Goal: Task Accomplishment & Management: Complete application form

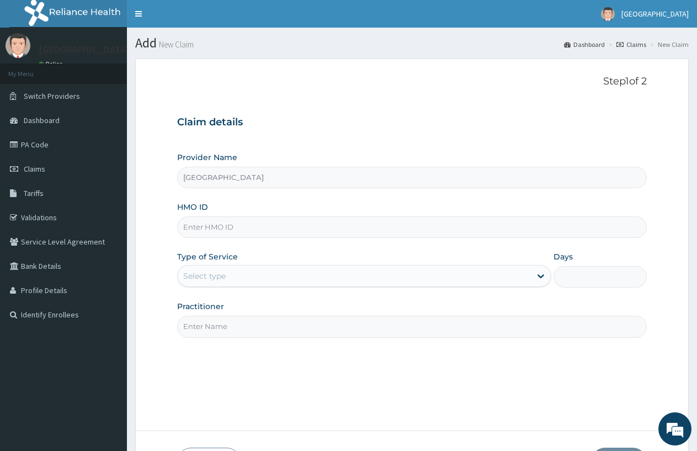
click at [243, 228] on input "HMO ID" at bounding box center [412, 227] width 470 height 22
type input "HIC/10099/A"
click at [193, 274] on div "Select type" at bounding box center [204, 275] width 42 height 11
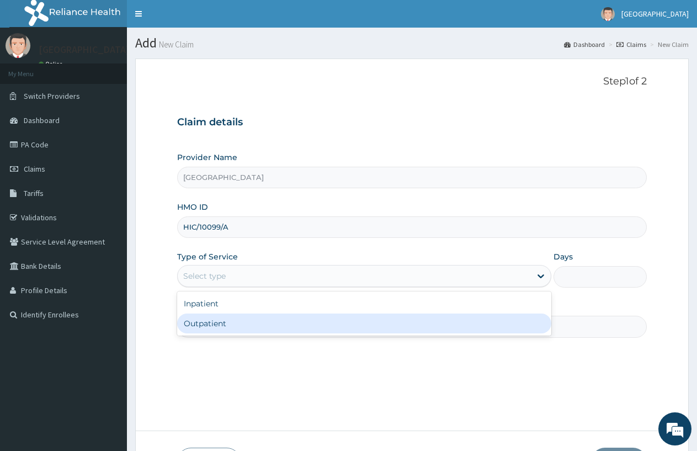
click at [197, 324] on div "Outpatient" at bounding box center [364, 323] width 374 height 20
type input "1"
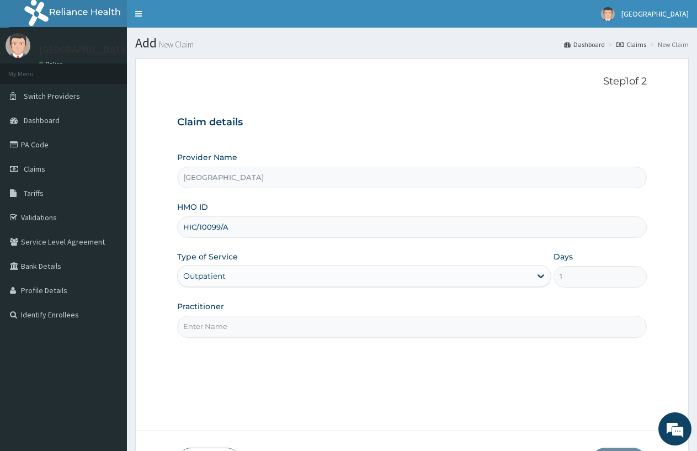
click at [197, 324] on input "Practitioner" at bounding box center [412, 327] width 470 height 22
type input "DOCTOR FAVOUR"
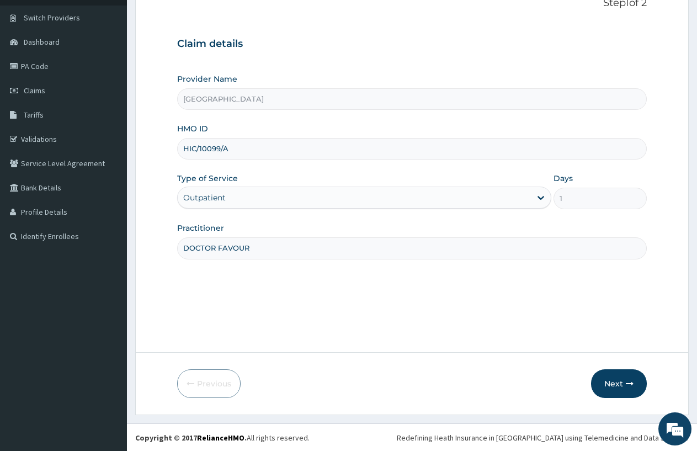
scroll to position [79, 0]
click at [638, 382] on button "Next" at bounding box center [619, 383] width 56 height 29
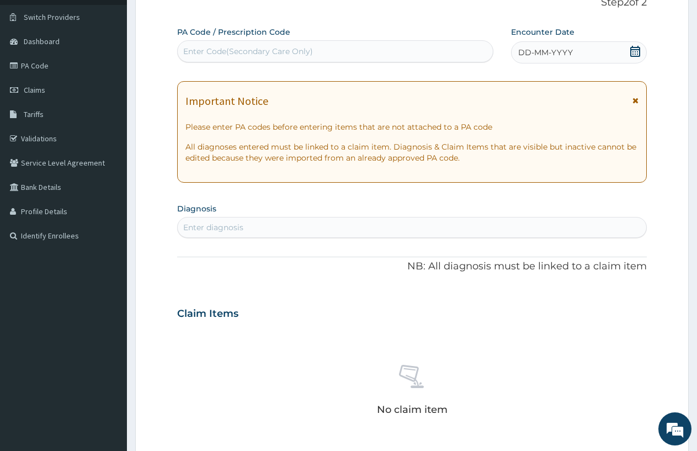
scroll to position [24, 0]
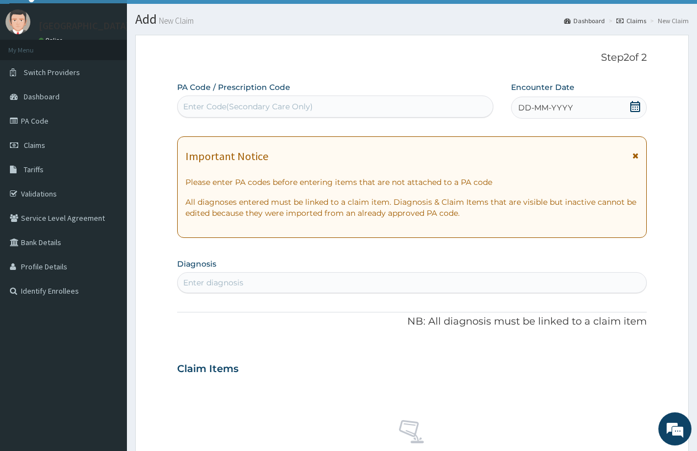
click at [534, 101] on div "DD-MM-YYYY" at bounding box center [579, 108] width 136 height 22
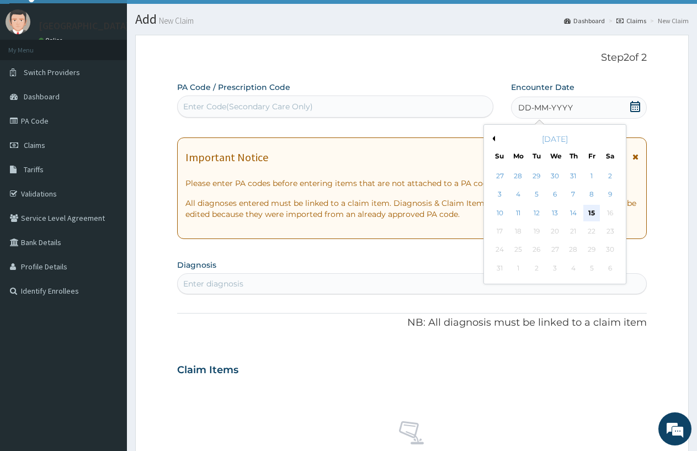
click at [588, 214] on div "15" at bounding box center [591, 213] width 17 height 17
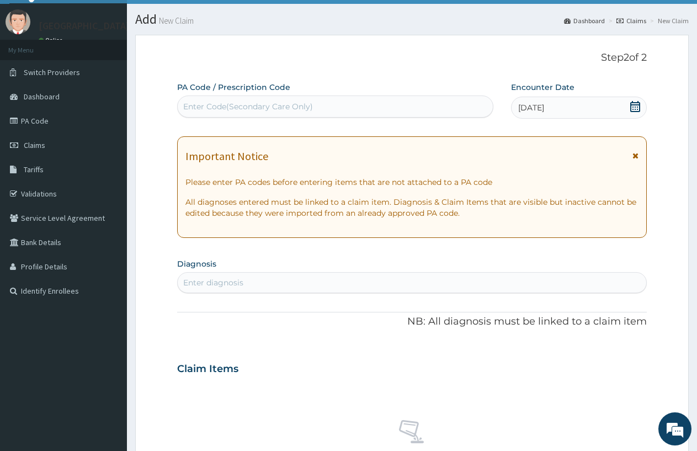
click at [226, 276] on div "Enter diagnosis" at bounding box center [412, 283] width 469 height 18
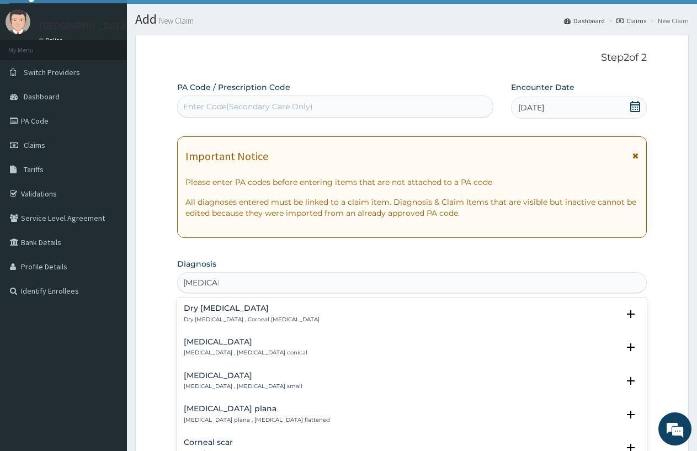
type input "CORNEAL"
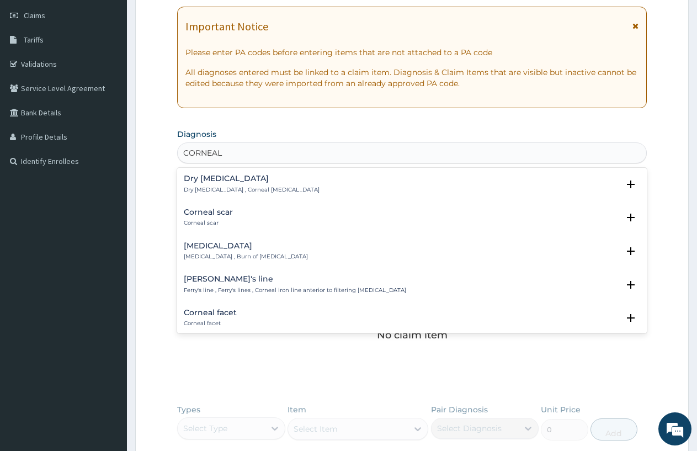
scroll to position [189, 0]
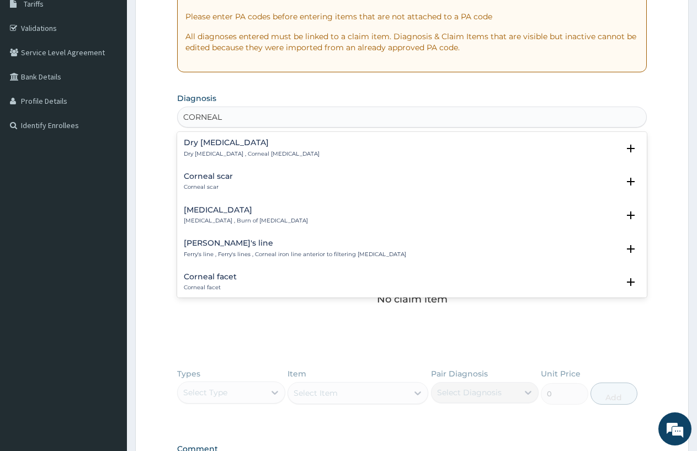
click at [227, 221] on p "[MEDICAL_DATA] , Burn of [MEDICAL_DATA]" at bounding box center [246, 221] width 124 height 8
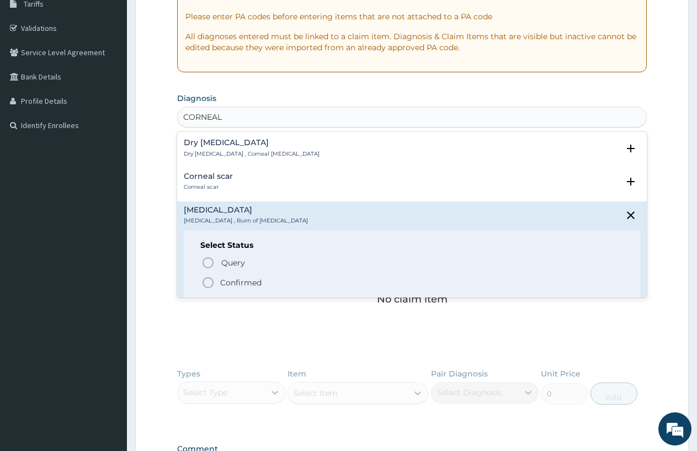
click at [209, 280] on icon "status option filled" at bounding box center [207, 282] width 13 height 13
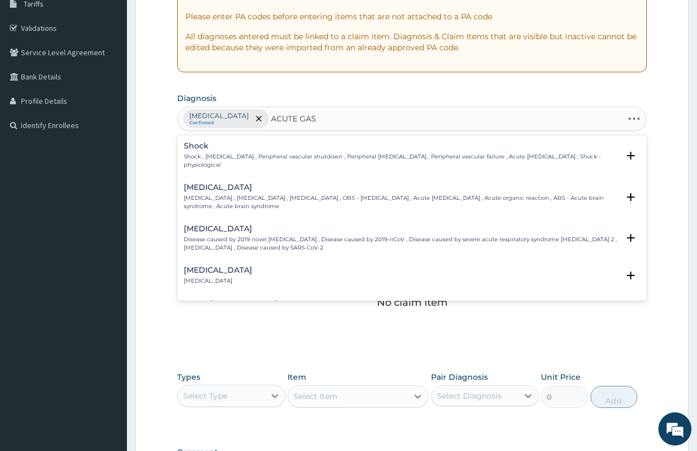
type input "ACUTE [PERSON_NAME]"
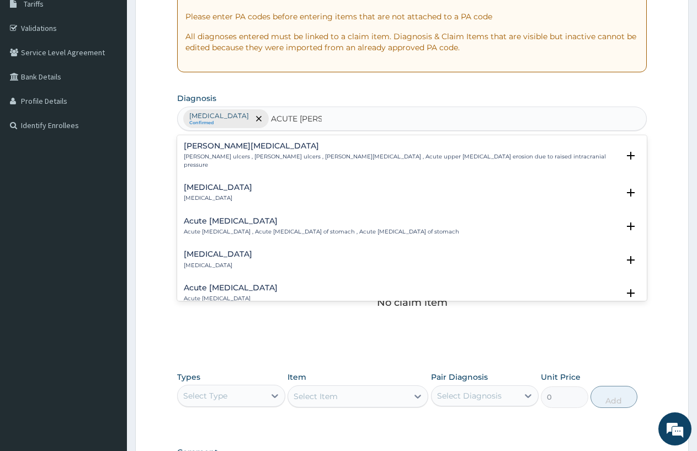
click at [241, 183] on h4 "[MEDICAL_DATA]" at bounding box center [218, 187] width 68 height 8
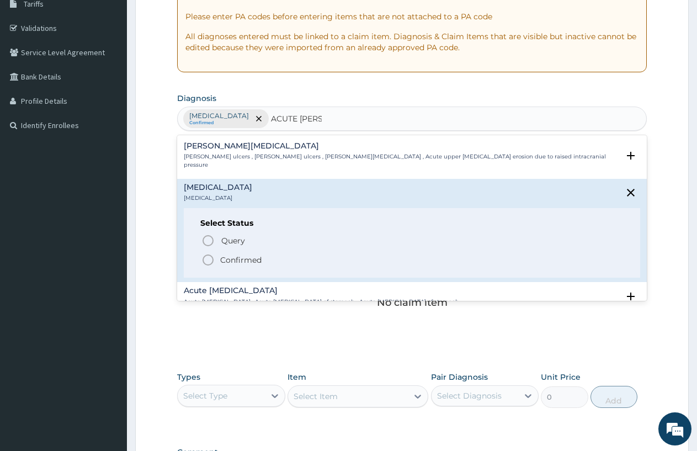
click at [223, 254] on p "Confirmed" at bounding box center [240, 259] width 41 height 11
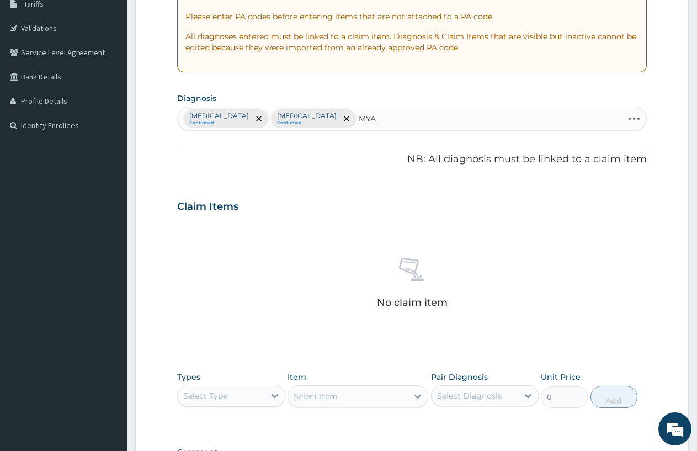
type input "MYAL"
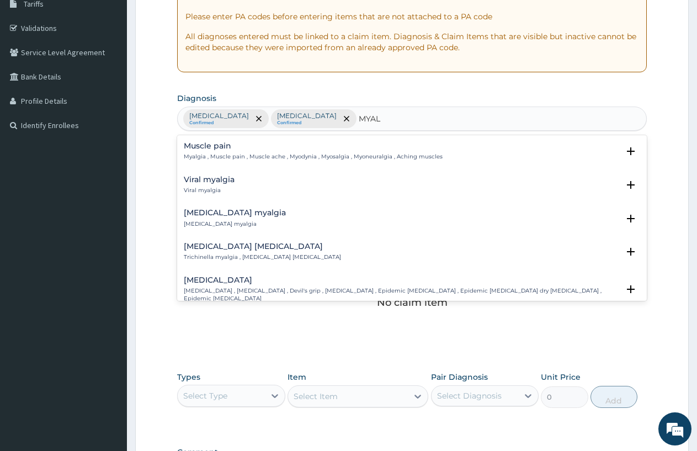
click at [193, 144] on h4 "Muscle pain" at bounding box center [313, 146] width 259 height 8
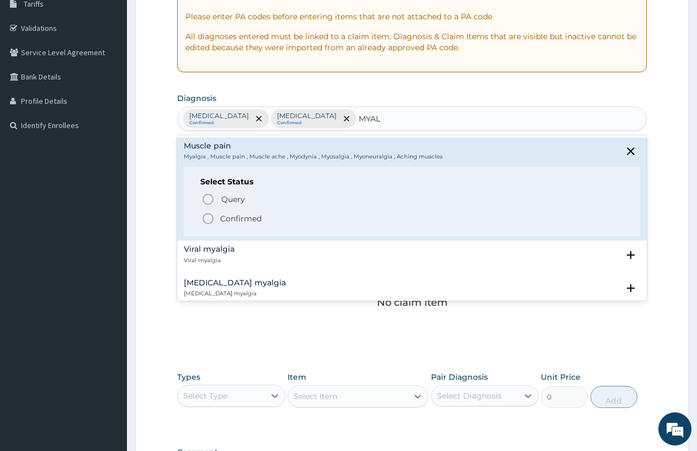
click at [209, 219] on icon "status option filled" at bounding box center [207, 218] width 13 height 13
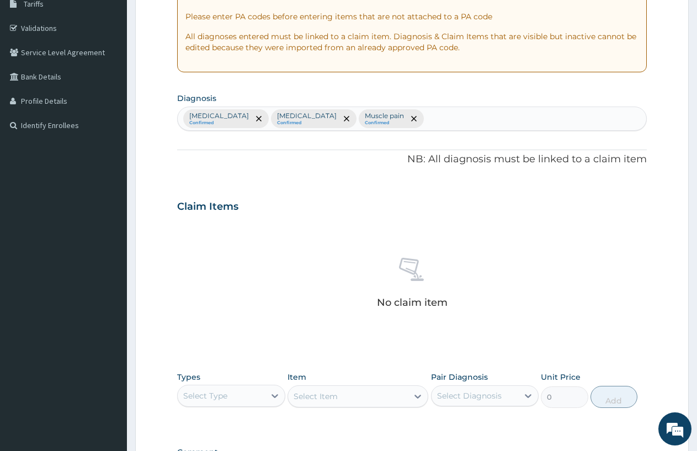
scroll to position [244, 0]
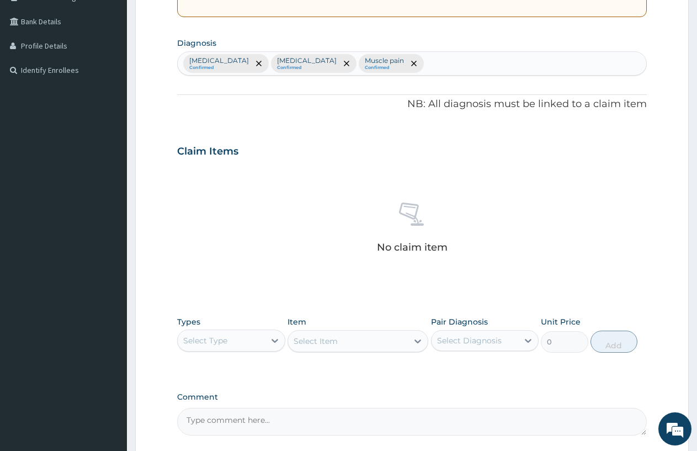
click at [233, 338] on div "Select Type" at bounding box center [221, 341] width 87 height 18
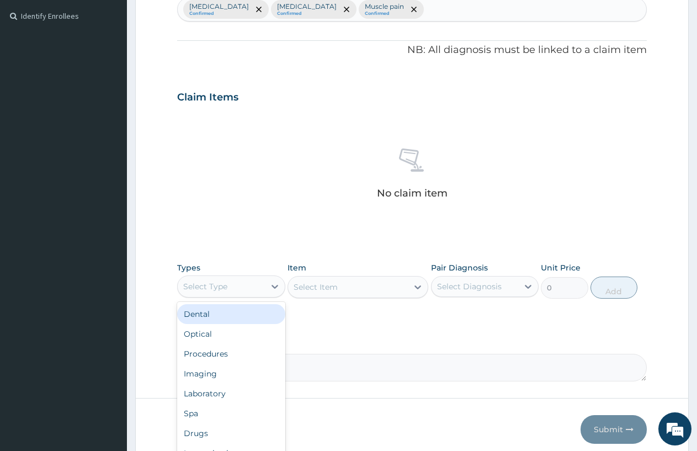
scroll to position [345, 0]
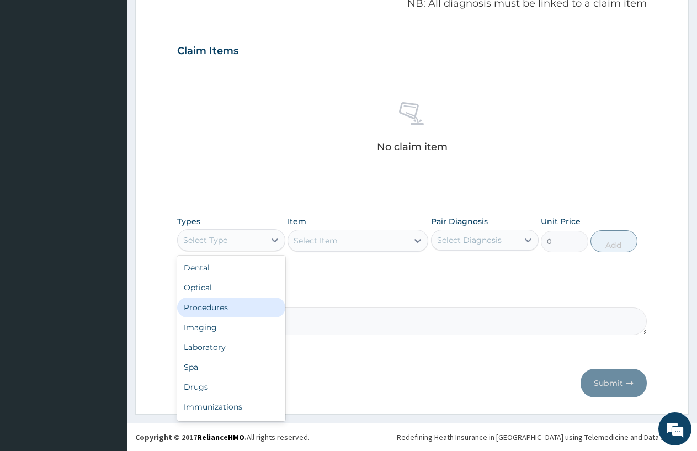
click at [211, 312] on div "Procedures" at bounding box center [231, 307] width 108 height 20
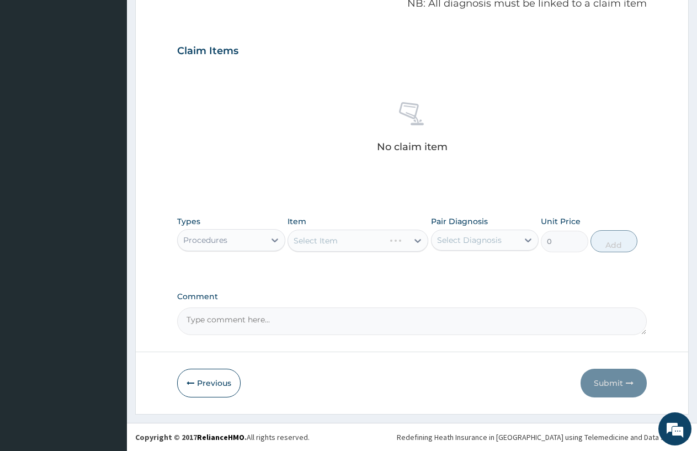
click at [302, 244] on div "Select Item" at bounding box center [358, 241] width 141 height 22
click at [312, 244] on div "Select Item" at bounding box center [316, 240] width 44 height 11
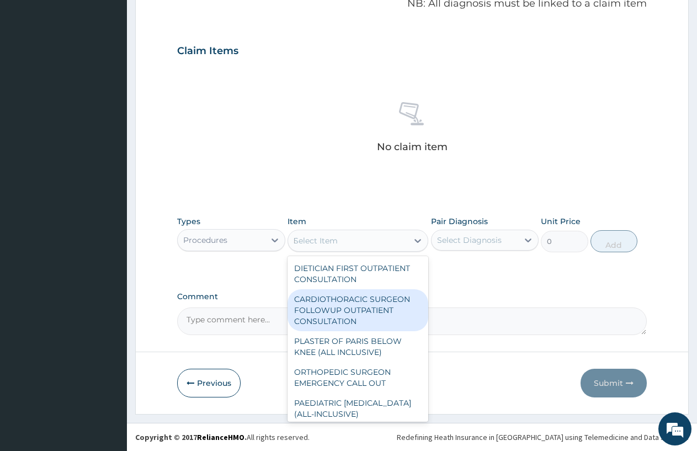
type input "PRAC"
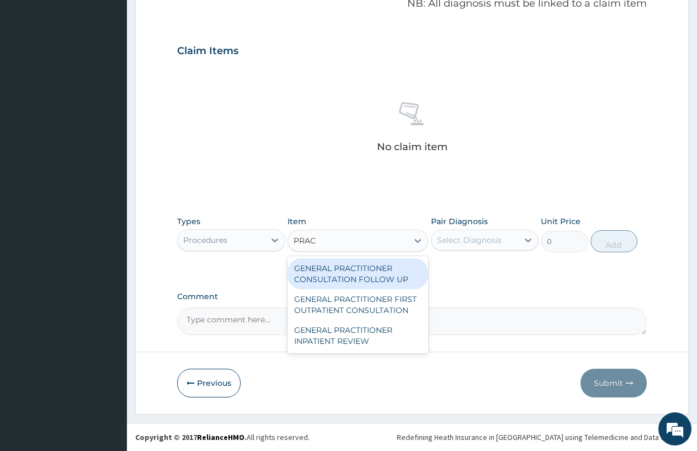
click at [338, 293] on div "GENERAL PRACTITIONER FIRST OUTPATIENT CONSULTATION" at bounding box center [358, 304] width 141 height 31
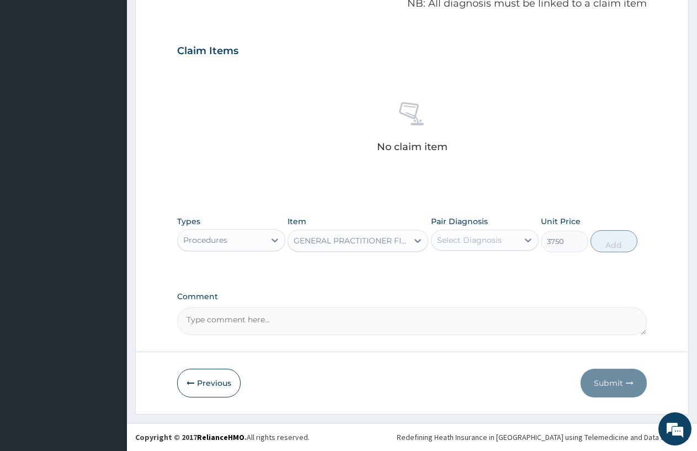
type input "3750"
click at [457, 236] on div "Select Diagnosis" at bounding box center [469, 240] width 65 height 11
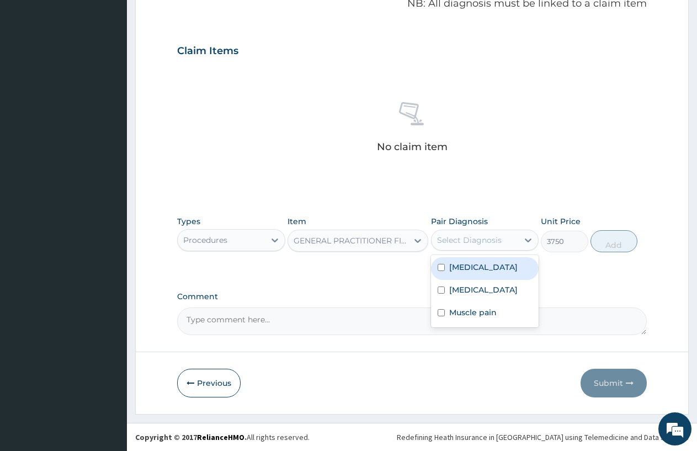
click at [457, 260] on div "[MEDICAL_DATA]" at bounding box center [485, 268] width 108 height 23
checkbox input "true"
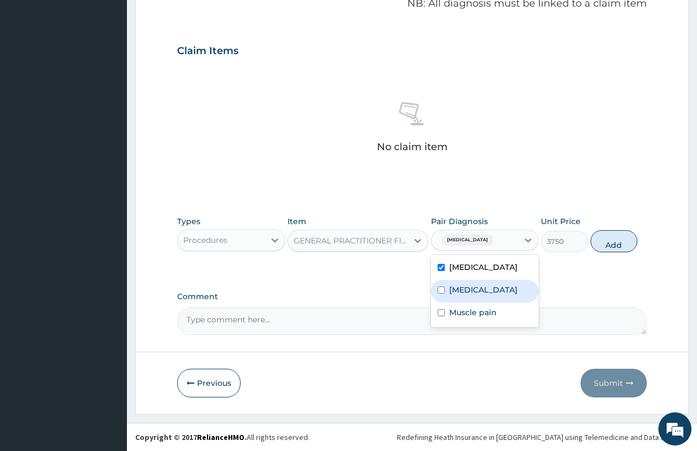
click at [459, 293] on label "[MEDICAL_DATA]" at bounding box center [483, 289] width 68 height 11
checkbox input "true"
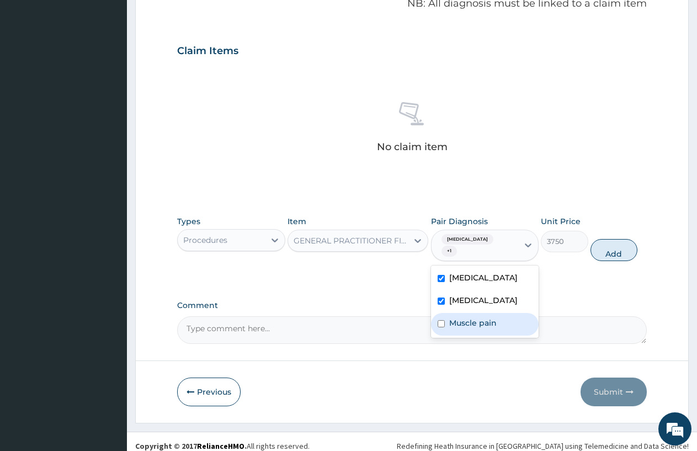
click at [461, 317] on label "Muscle pain" at bounding box center [472, 322] width 47 height 11
checkbox input "true"
click at [621, 239] on button "Add" at bounding box center [613, 250] width 47 height 22
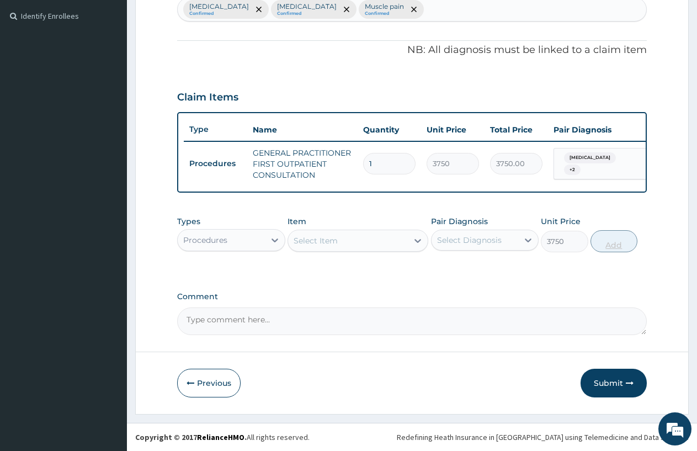
type input "0"
click at [209, 238] on div "Procedures" at bounding box center [205, 240] width 44 height 11
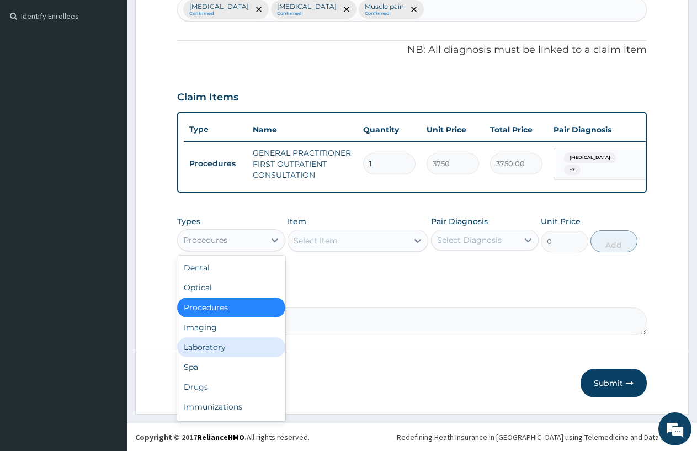
click at [209, 343] on div "Laboratory" at bounding box center [231, 347] width 108 height 20
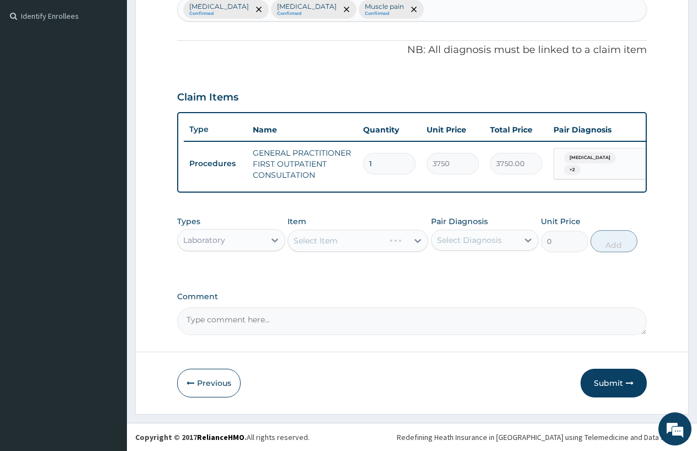
click at [227, 233] on div "Laboratory" at bounding box center [221, 240] width 87 height 18
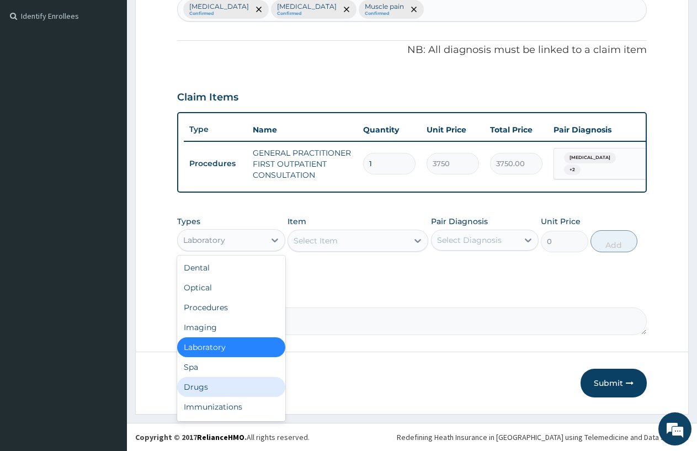
click at [211, 381] on div "Drugs" at bounding box center [231, 387] width 108 height 20
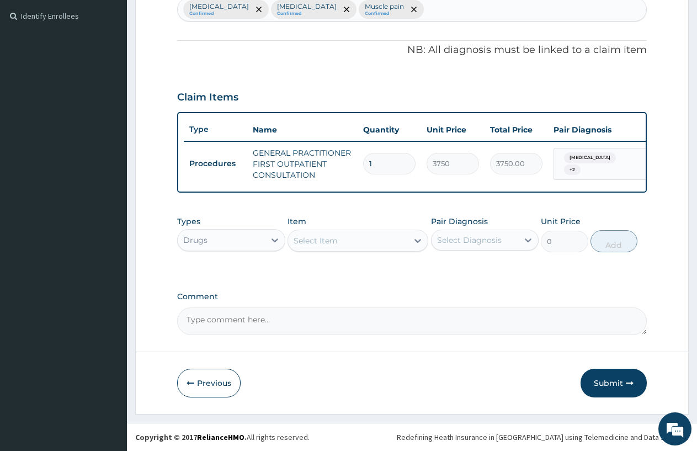
click at [313, 246] on div "Select Item" at bounding box center [348, 241] width 120 height 18
type input "CHLORA"
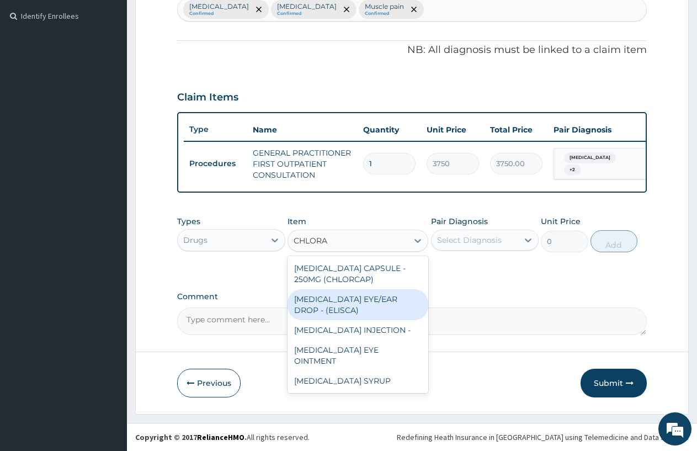
click at [393, 299] on div "[MEDICAL_DATA] EYE/EAR DROP - (ELISCA)" at bounding box center [358, 304] width 141 height 31
type input "560"
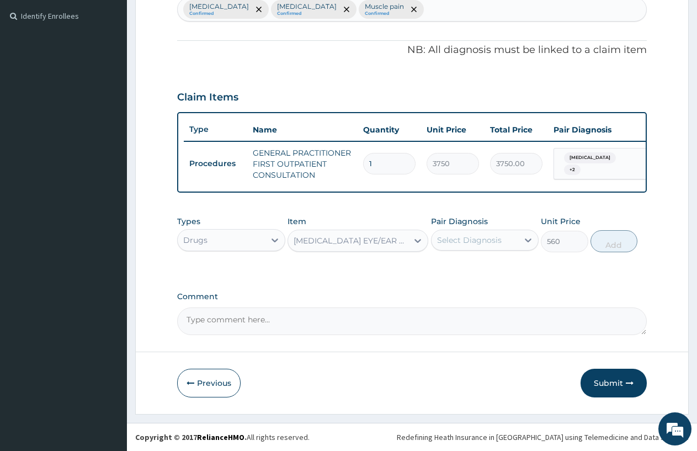
click at [487, 242] on div "Select Diagnosis" at bounding box center [469, 240] width 65 height 11
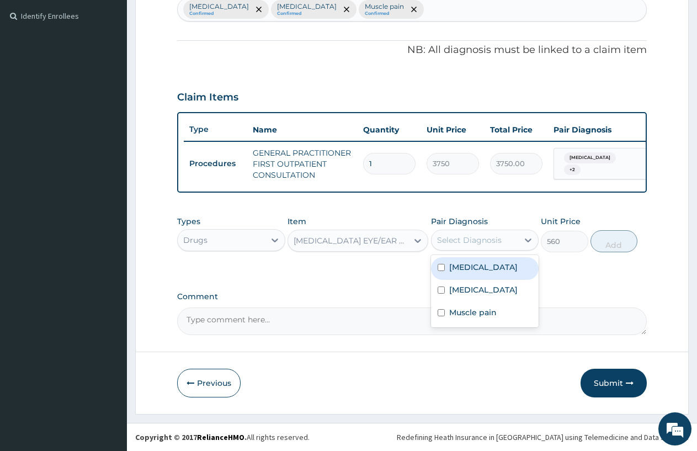
click at [485, 268] on label "[MEDICAL_DATA]" at bounding box center [483, 267] width 68 height 11
checkbox input "true"
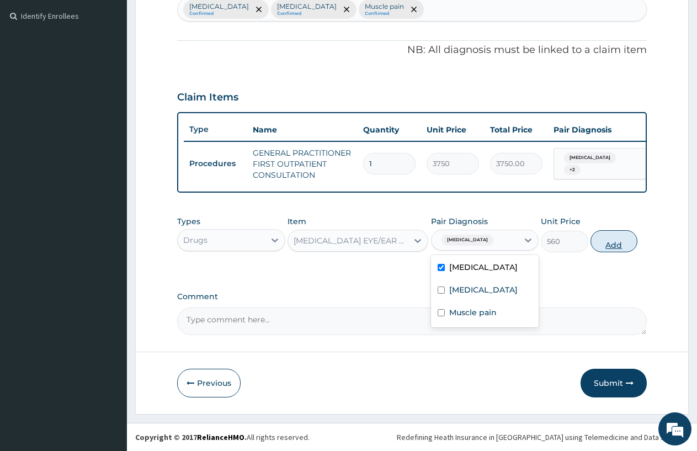
click at [606, 247] on button "Add" at bounding box center [613, 241] width 47 height 22
type input "0"
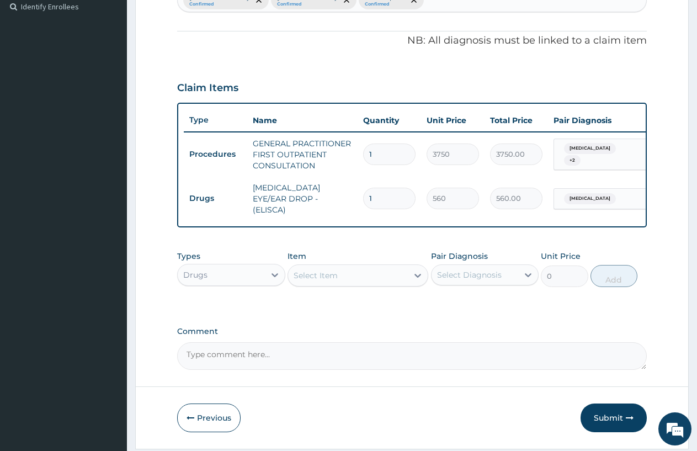
click at [300, 281] on div "Select Item" at bounding box center [316, 275] width 44 height 11
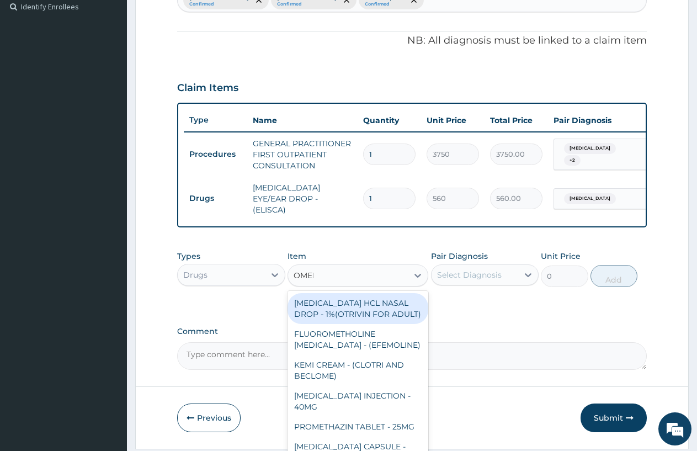
type input "OMEPRA"
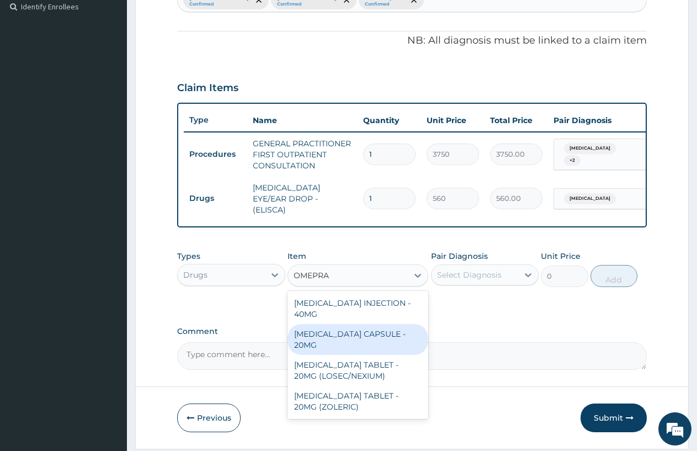
click at [389, 345] on div "[MEDICAL_DATA] CAPSULE - 20MG" at bounding box center [358, 339] width 141 height 31
type input "140"
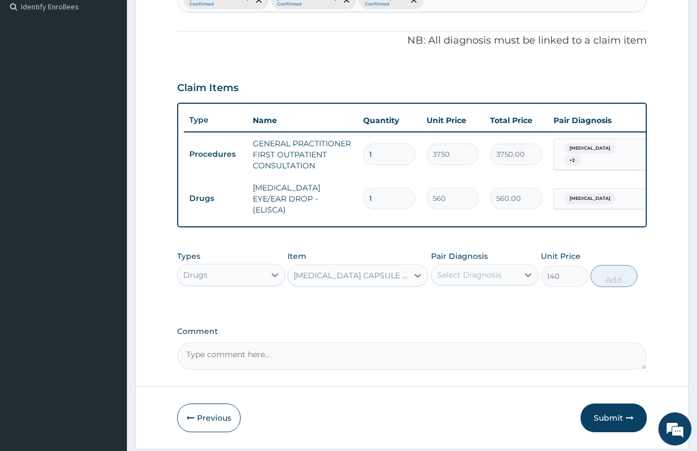
click at [464, 284] on div "Select Diagnosis" at bounding box center [475, 275] width 87 height 18
click at [494, 337] on div "[MEDICAL_DATA]" at bounding box center [485, 326] width 108 height 23
checkbox input "true"
click at [615, 283] on button "Add" at bounding box center [613, 276] width 47 height 22
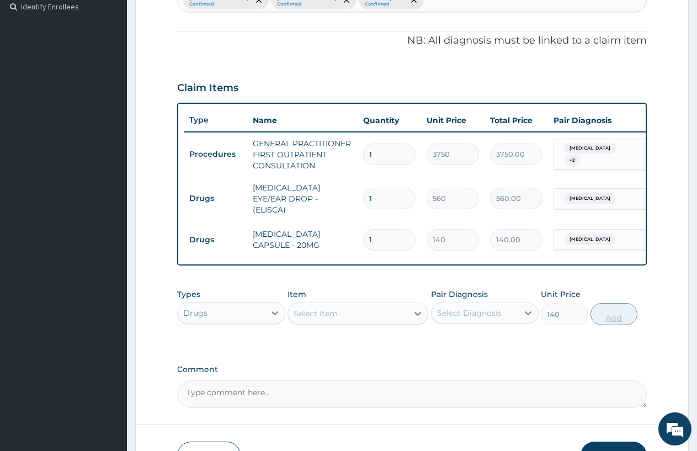
type input "0"
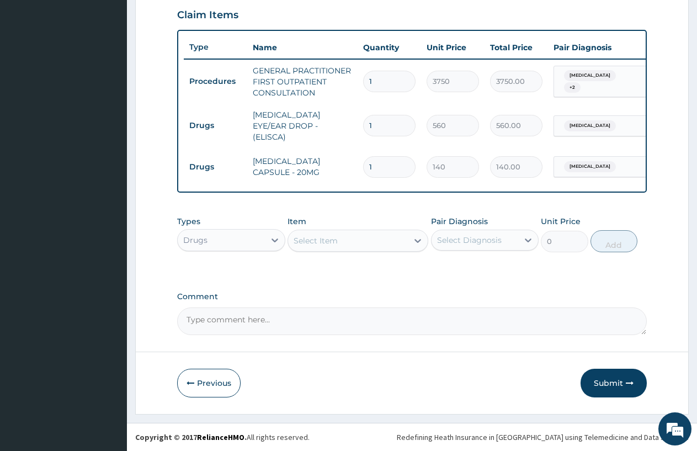
scroll to position [390, 0]
click at [295, 237] on div "Select Item" at bounding box center [316, 240] width 44 height 11
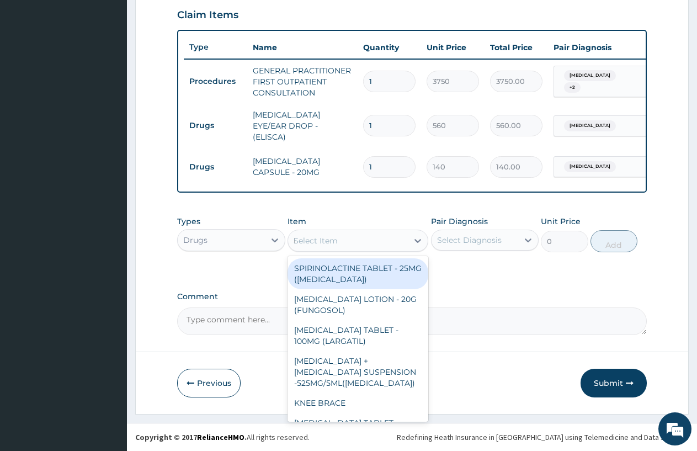
type input "PARAC"
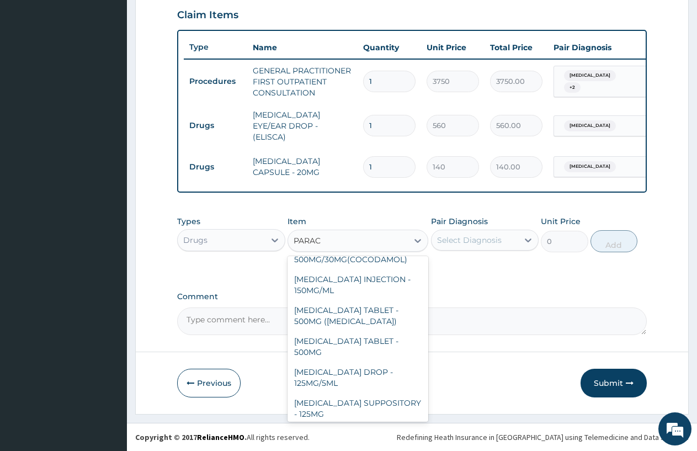
scroll to position [66, 0]
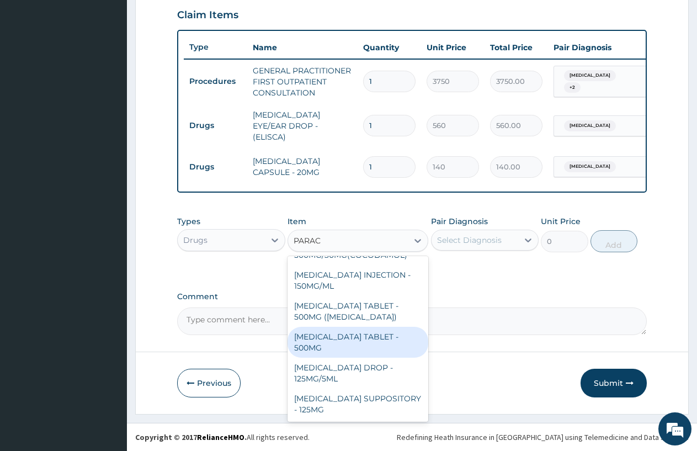
click at [355, 327] on div "[MEDICAL_DATA] TABLET - 500MG" at bounding box center [358, 342] width 141 height 31
type input "33.599999999999994"
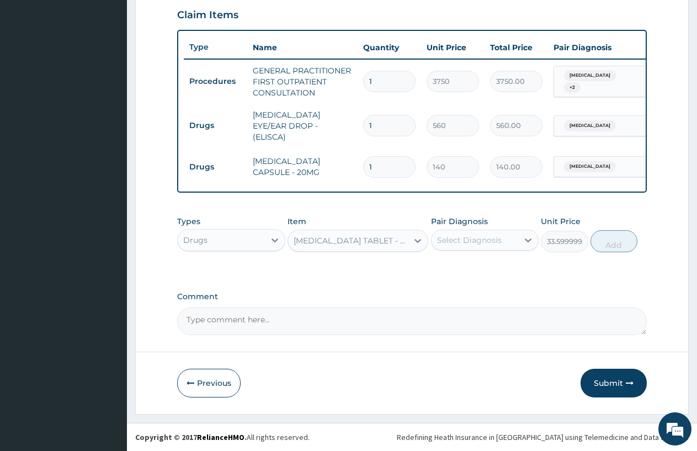
click at [463, 241] on div "Select Diagnosis" at bounding box center [469, 240] width 65 height 11
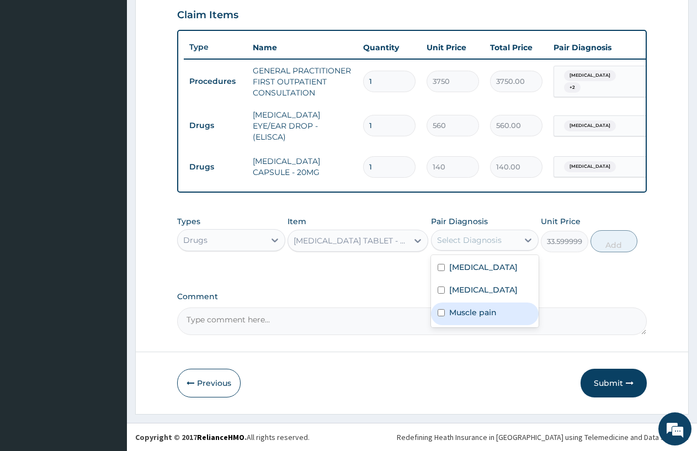
click at [477, 318] on div "Muscle pain" at bounding box center [485, 313] width 108 height 23
checkbox input "true"
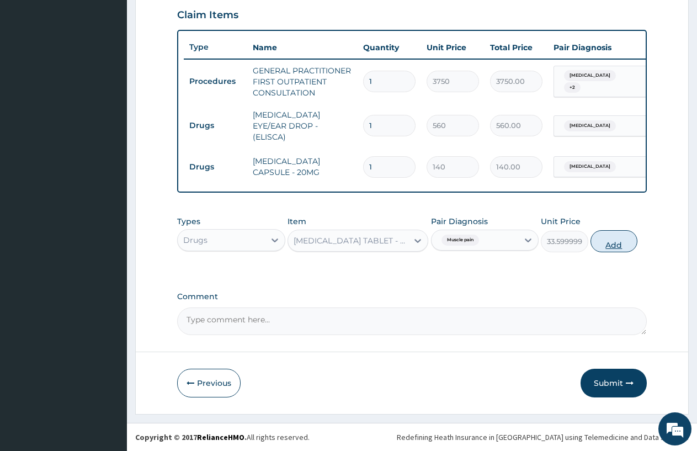
click at [613, 242] on button "Add" at bounding box center [613, 241] width 47 height 22
type input "0"
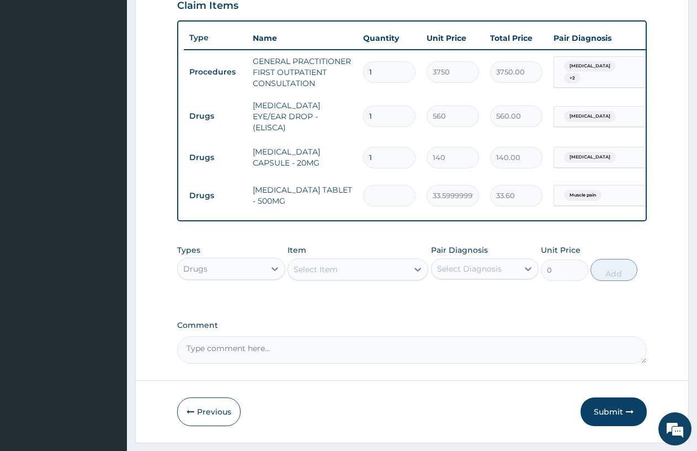
type input "0.00"
type input "4"
type input "134.40"
type input "0.00"
type input "3"
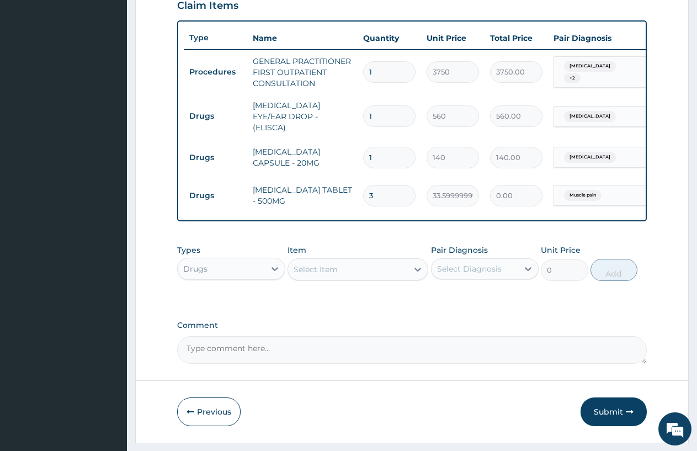
type input "100.80"
type input "30"
type input "1008.00"
type input "30"
click at [299, 275] on div "Select Item" at bounding box center [316, 269] width 44 height 11
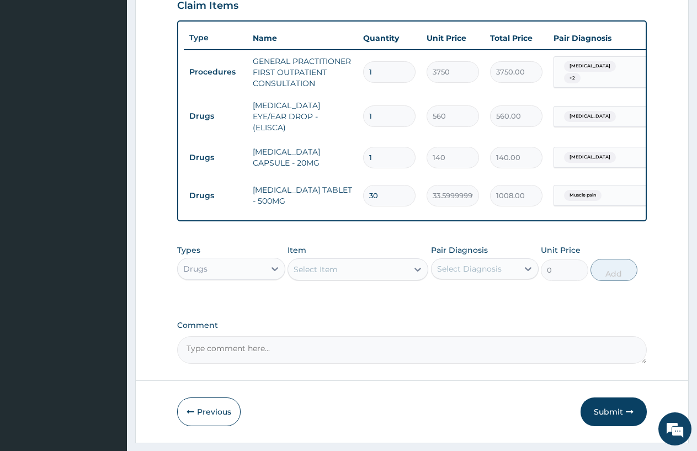
type input "DICLO"
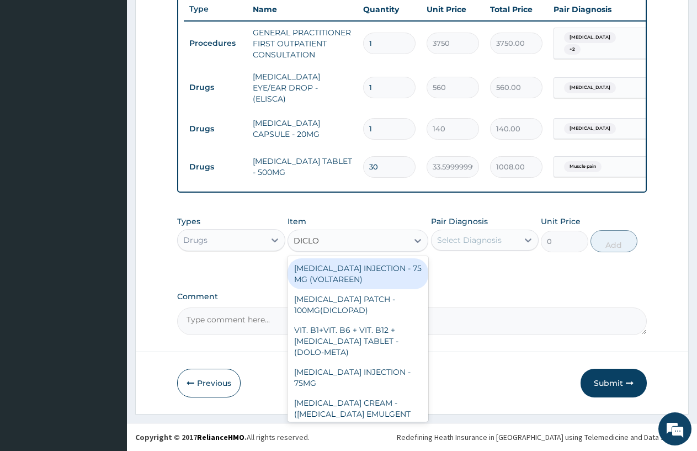
scroll to position [428, 0]
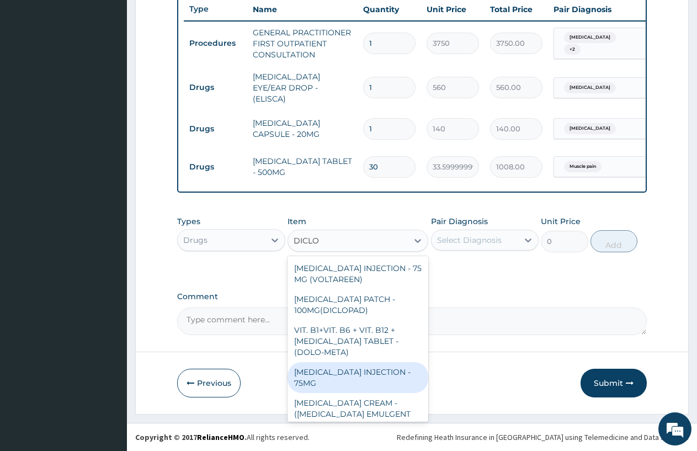
click at [323, 363] on div "[MEDICAL_DATA] INJECTION - 75MG" at bounding box center [358, 377] width 141 height 31
type input "420"
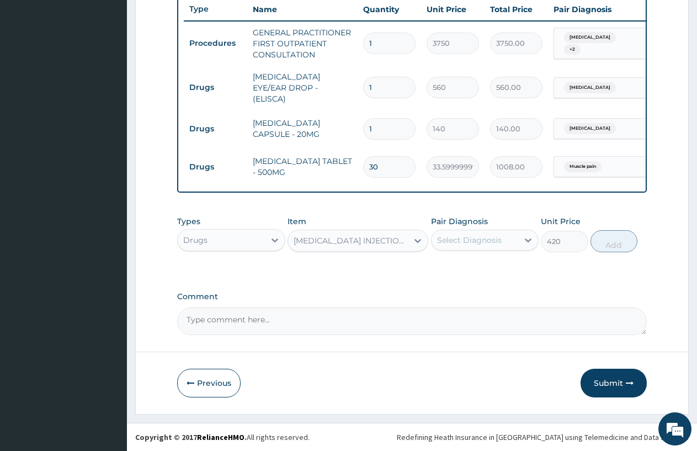
click at [457, 243] on div "Select Diagnosis" at bounding box center [469, 240] width 65 height 11
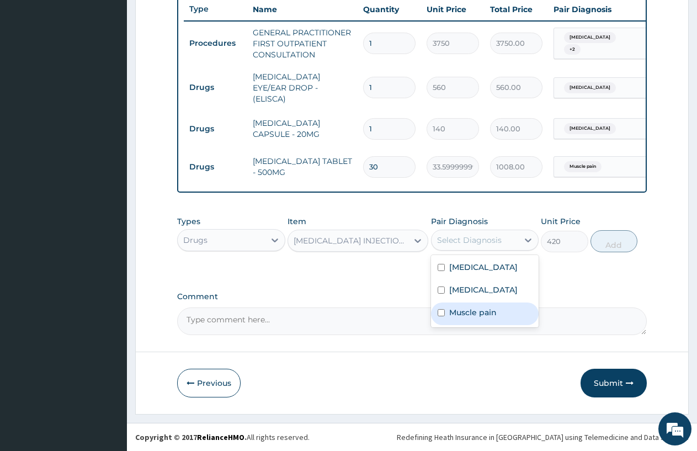
click at [465, 315] on label "Muscle pain" at bounding box center [472, 312] width 47 height 11
checkbox input "true"
click at [621, 242] on button "Add" at bounding box center [613, 241] width 47 height 22
type input "0"
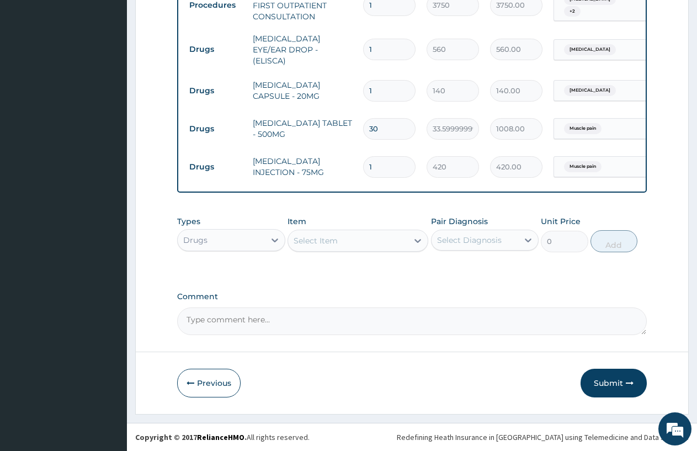
scroll to position [466, 0]
click at [605, 377] on button "Submit" at bounding box center [614, 383] width 66 height 29
